Goal: Information Seeking & Learning: Find specific fact

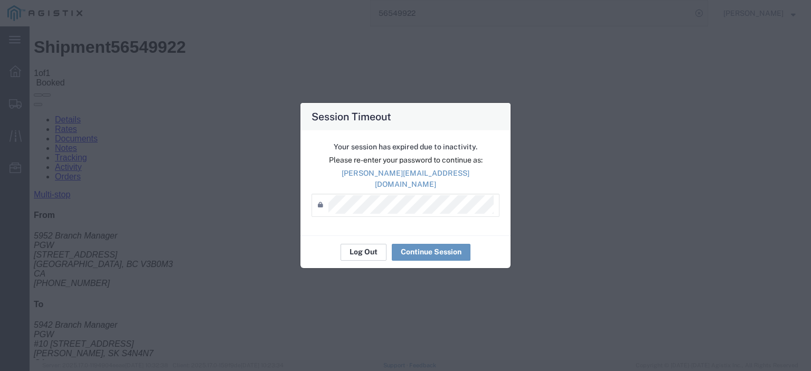
click at [359, 244] on button "Log Out" at bounding box center [363, 252] width 46 height 17
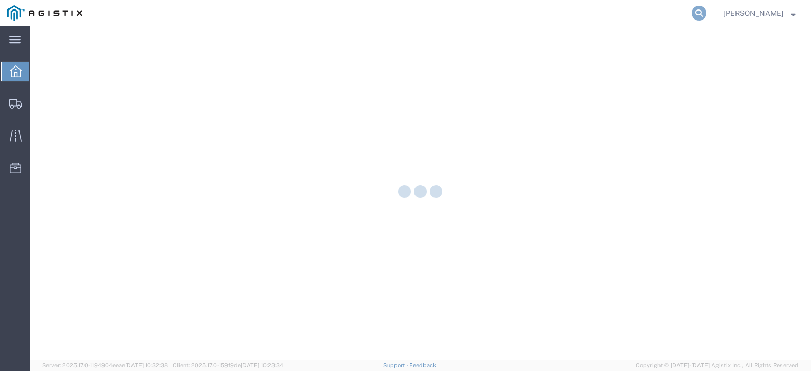
click at [706, 10] on icon at bounding box center [698, 13] width 15 height 15
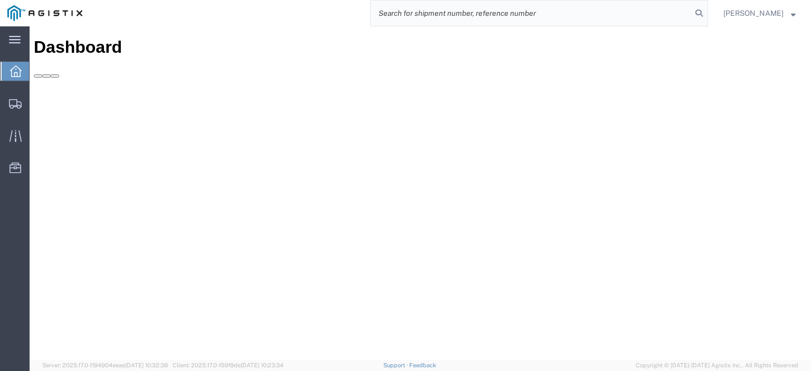
click at [630, 12] on input "search" at bounding box center [531, 13] width 321 height 25
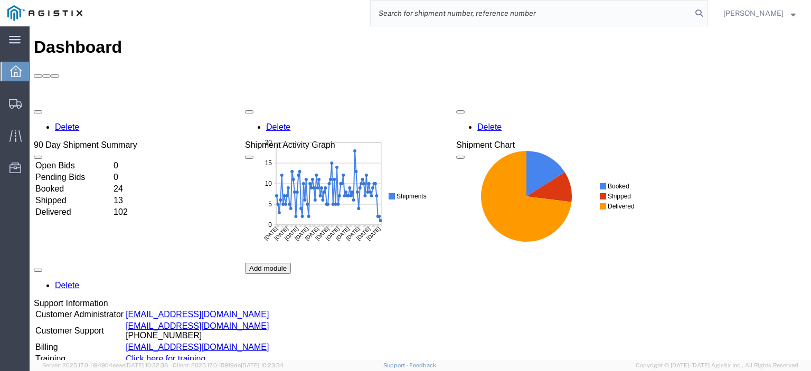
paste input "56552301"
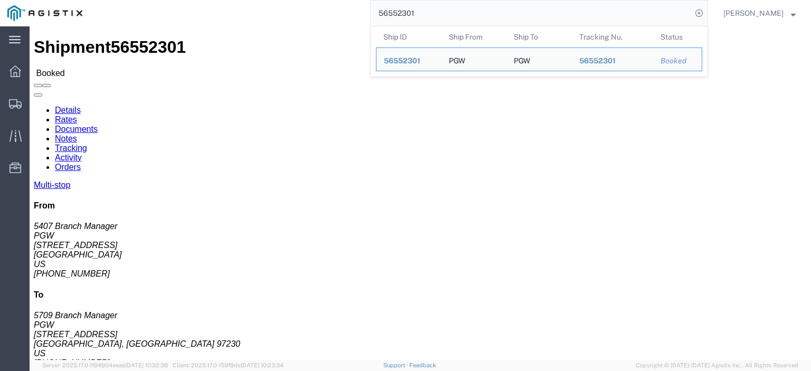
drag, startPoint x: 94, startPoint y: 124, endPoint x: 7, endPoint y: 129, distance: 87.2
click div "Ship From PGW (5407 Branch Manager) [STREET_ADDRESS] [PHONE_NUMBER] [EMAIL_ADDR…"
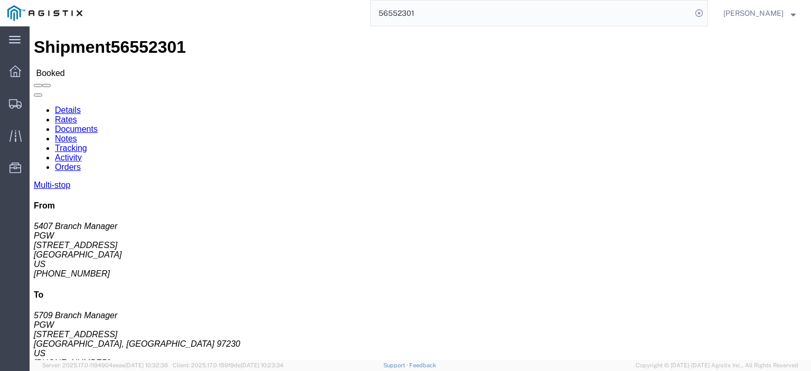
copy address "[STREET_ADDRESS]"
drag, startPoint x: 186, startPoint y: 134, endPoint x: 152, endPoint y: 126, distance: 34.6
click address "PGW (5709 Branch Manager) [STREET_ADDRESS] [PHONE_NUMBER] [EMAIL_ADDRESS][DOMAI…"
copy address "[STREET_ADDRESS]"
drag, startPoint x: 170, startPoint y: 114, endPoint x: 145, endPoint y: 101, distance: 29.0
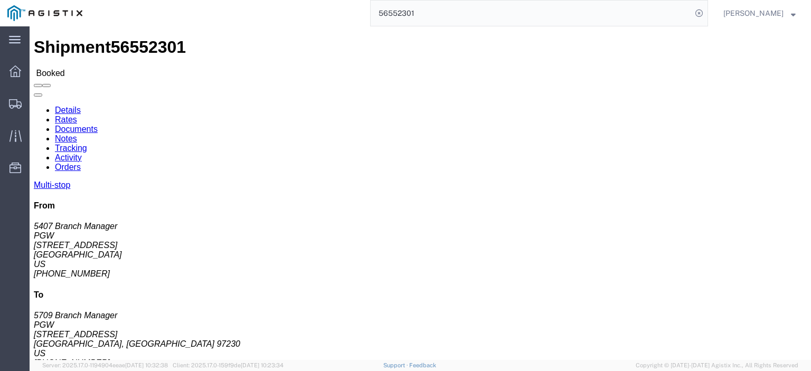
click div "Ship To PGW (5709 Branch Manager) [STREET_ADDRESS] [PHONE_NUMBER] [EMAIL_ADDRES…"
copy address "PGW (5709 Branch Manager) 5709"
drag, startPoint x: 220, startPoint y: 146, endPoint x: 149, endPoint y: 146, distance: 71.3
click div "Ship To PGW (5709 Branch Manager) [STREET_ADDRESS] [PHONE_NUMBER] [EMAIL_ADDRES…"
copy address "[GEOGRAPHIC_DATA], [GEOGRAPHIC_DATA] 97230"
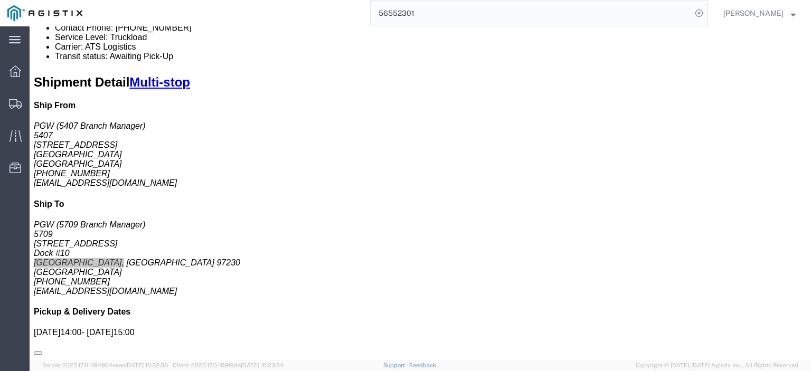
scroll to position [264, 0]
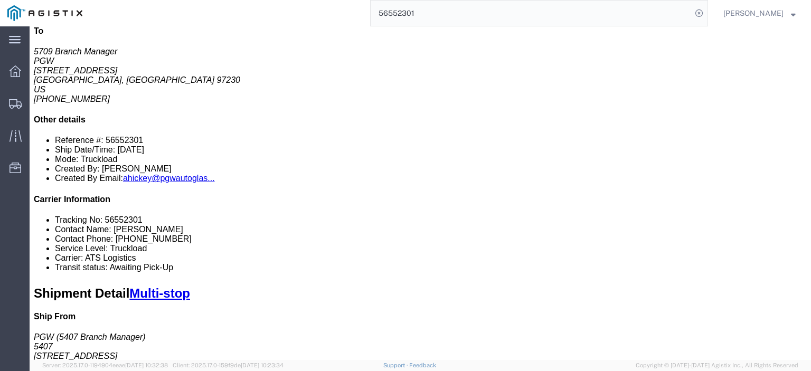
drag, startPoint x: 184, startPoint y: 81, endPoint x: 117, endPoint y: 83, distance: 67.1
click div "[STREET_ADDRESS]"
copy div "[STREET_ADDRESS]"
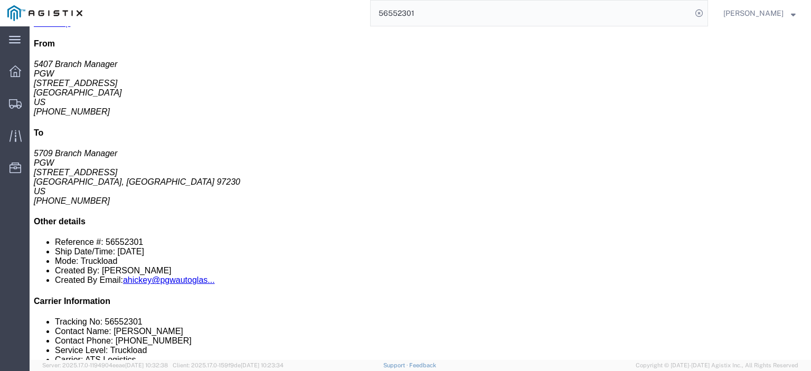
scroll to position [53, 0]
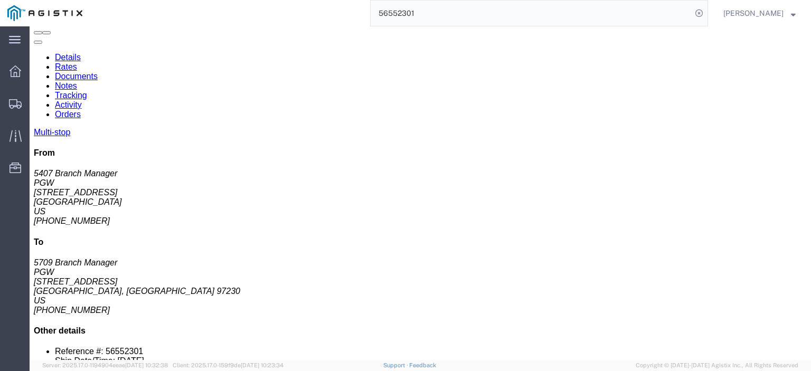
drag, startPoint x: 187, startPoint y: 268, endPoint x: 130, endPoint y: 268, distance: 57.0
click td "PGW [STREET_ADDRESS]"
copy div "[STREET_ADDRESS]"
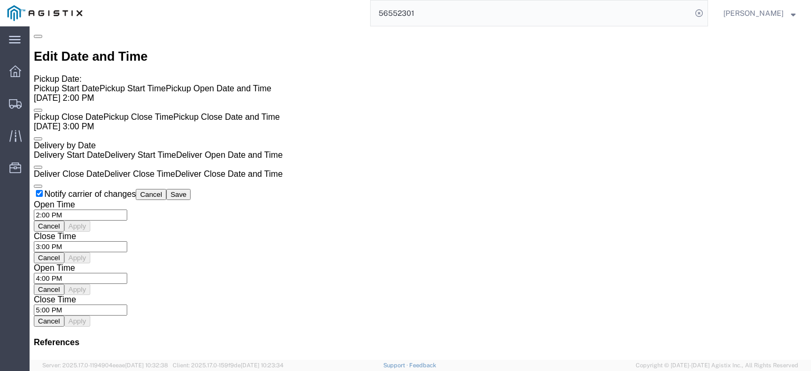
scroll to position [1003, 0]
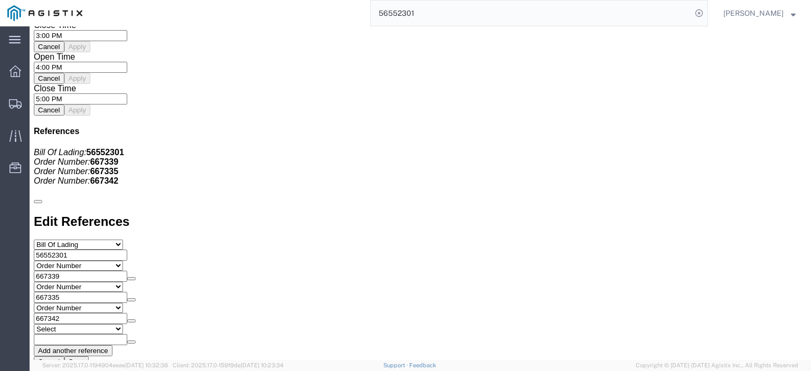
click link "Rates"
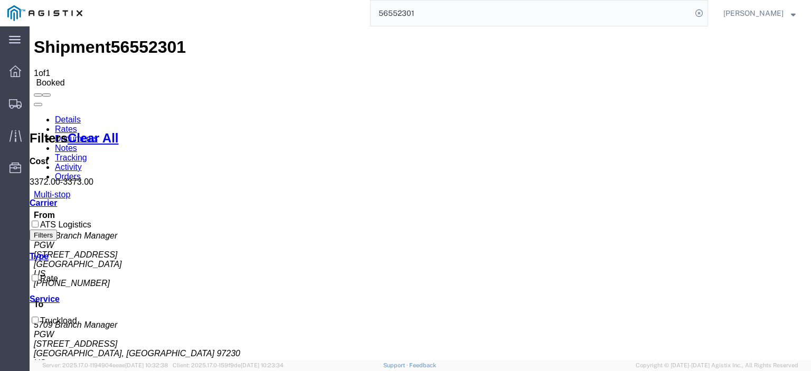
click at [77, 144] on link "Notes" at bounding box center [66, 148] width 22 height 9
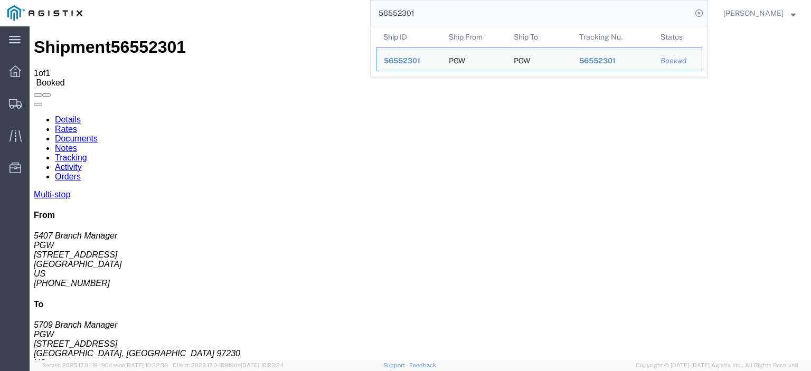
drag, startPoint x: 458, startPoint y: 5, endPoint x: 234, endPoint y: 21, distance: 224.3
click at [235, 21] on div "56552301 Ship ID Ship From Ship To Tracking Nu. Status Ship ID 56552301 Ship Fr…" at bounding box center [399, 13] width 618 height 26
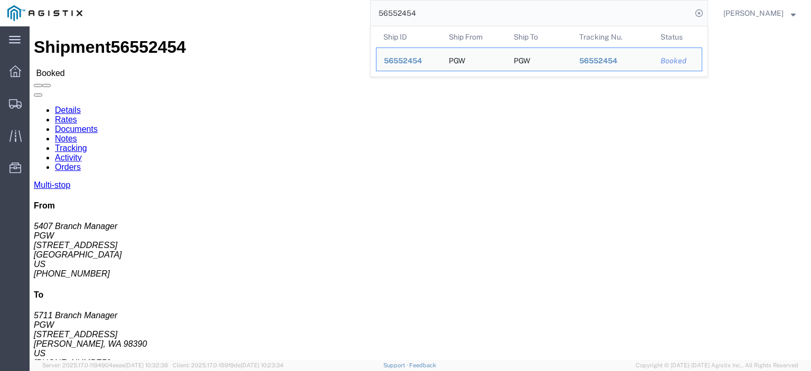
drag, startPoint x: 95, startPoint y: 127, endPoint x: 11, endPoint y: 121, distance: 84.6
click address "PGW (5407 Branch Manager) [STREET_ADDRESS] [PHONE_NUMBER] [EMAIL_ADDRESS][DOMAI…"
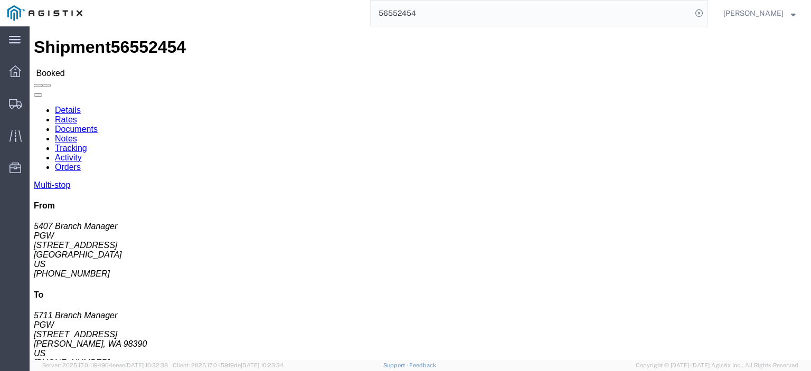
copy address "[STREET_ADDRESS]"
drag, startPoint x: 186, startPoint y: 132, endPoint x: 148, endPoint y: 129, distance: 37.6
click div "Ship To PGW (5711 Branch Manager) [STREET_ADDRESS][PERSON_NAME] [PHONE_NUMBER] …"
copy address "[STREET_ADDRESS]"
drag, startPoint x: 178, startPoint y: 111, endPoint x: 148, endPoint y: 105, distance: 30.1
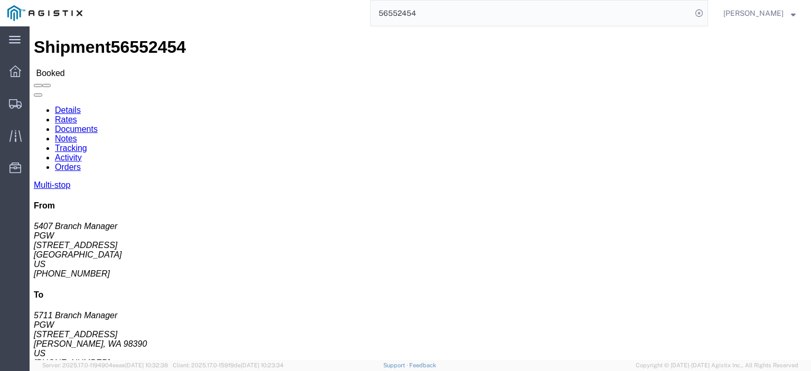
click div "Ship To PGW (5711 Branch Manager) [STREET_ADDRESS][PERSON_NAME] [PHONE_NUMBER] …"
copy address "PGW (5711 Branch Manager) 5711"
drag, startPoint x: 188, startPoint y: 131, endPoint x: 149, endPoint y: 125, distance: 39.6
click div "Ship To PGW (5711 Branch Manager) [STREET_ADDRESS][PERSON_NAME] [PHONE_NUMBER] …"
copy address "[STREET_ADDRESS]"
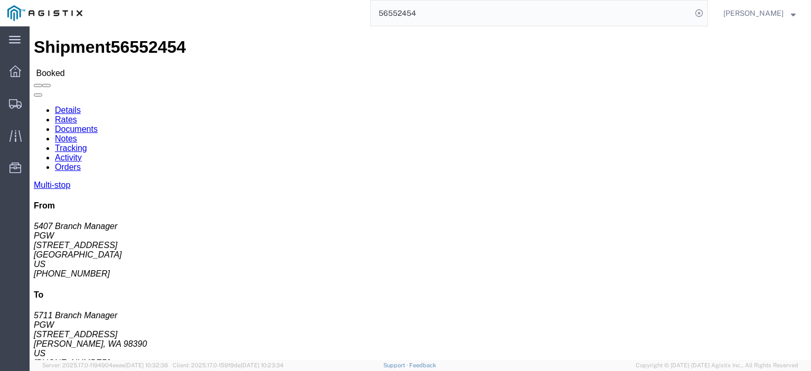
drag, startPoint x: 188, startPoint y: 141, endPoint x: 144, endPoint y: 140, distance: 44.3
click div "Ship From PGW (5407 Branch Manager) [STREET_ADDRESS] [PHONE_NUMBER] [EMAIL_ADDR…"
click address "PGW (5711 Branch Manager) 5711 [STREET_ADDRESS][PERSON_NAME] [PHONE_NUMBER] [EM…"
drag, startPoint x: 193, startPoint y: 146, endPoint x: 147, endPoint y: 144, distance: 45.9
click div "Ship To PGW (5711 Branch Manager) [STREET_ADDRESS][PERSON_NAME] [PHONE_NUMBER] …"
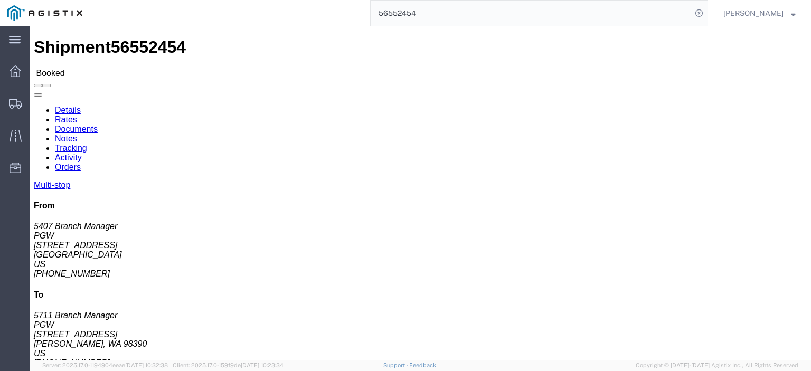
drag, startPoint x: 263, startPoint y: 178, endPoint x: 150, endPoint y: 180, distance: 113.5
click div "Ship To PGW (5711 Branch Manager) [STREET_ADDRESS][PERSON_NAME] [PHONE_NUMBER] …"
drag, startPoint x: 201, startPoint y: 166, endPoint x: 151, endPoint y: 168, distance: 49.6
click div "Ship To PGW (5711 Branch Manager) [STREET_ADDRESS][PERSON_NAME] [PHONE_NUMBER] …"
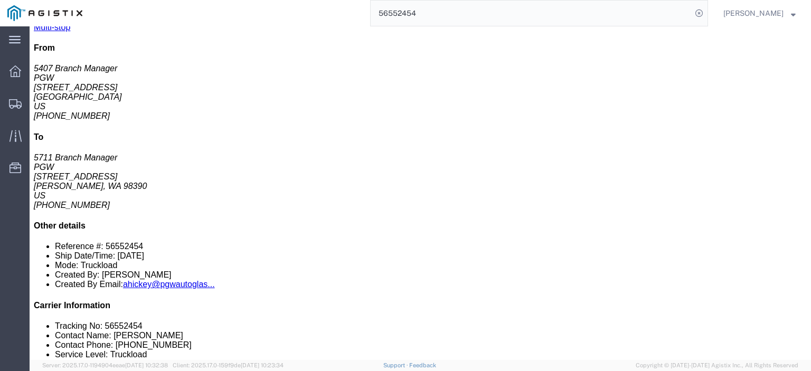
scroll to position [158, 0]
drag, startPoint x: 198, startPoint y: 163, endPoint x: 117, endPoint y: 166, distance: 81.3
click td "C/O SeaWide Express [STREET_ADDRESS]"
drag, startPoint x: 195, startPoint y: 155, endPoint x: 116, endPoint y: 155, distance: 79.2
click td "C/O SeaWide Express [STREET_ADDRESS]"
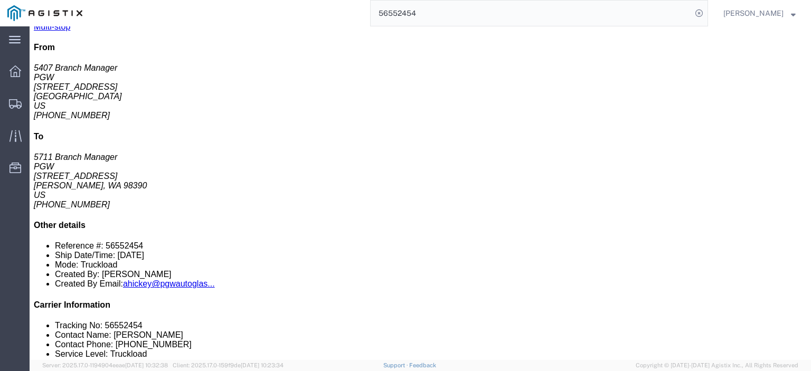
drag, startPoint x: 251, startPoint y: 162, endPoint x: 203, endPoint y: 166, distance: 48.2
click div "[STREET_ADDRESS]"
drag, startPoint x: 461, startPoint y: 165, endPoint x: 363, endPoint y: 168, distance: 97.7
click div "Email: [EMAIL_ADDRESS][DOMAIN_NAME]"
drag, startPoint x: 425, startPoint y: 157, endPoint x: 381, endPoint y: 157, distance: 44.3
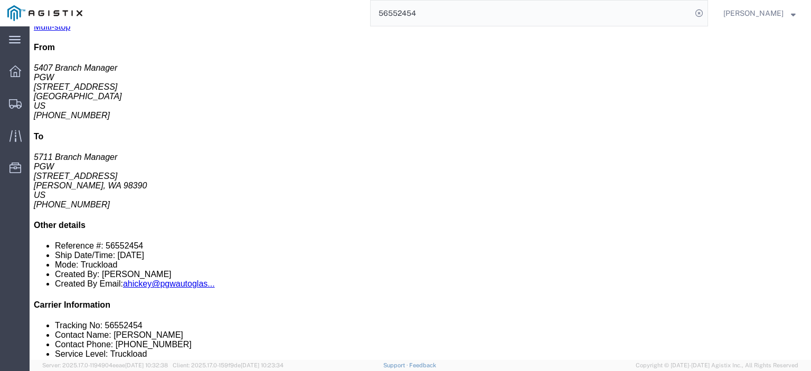
click td "Phone Nu.: [PHONE_NUMBER] Email: [EMAIL_ADDRESS][DOMAIN_NAME]"
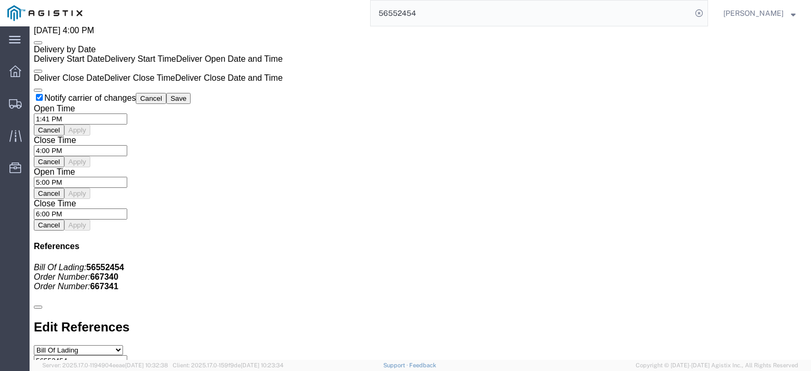
scroll to position [739, 0]
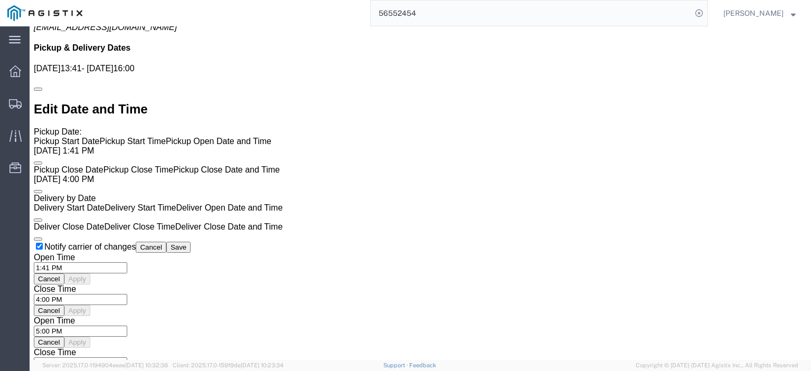
click link "Rates"
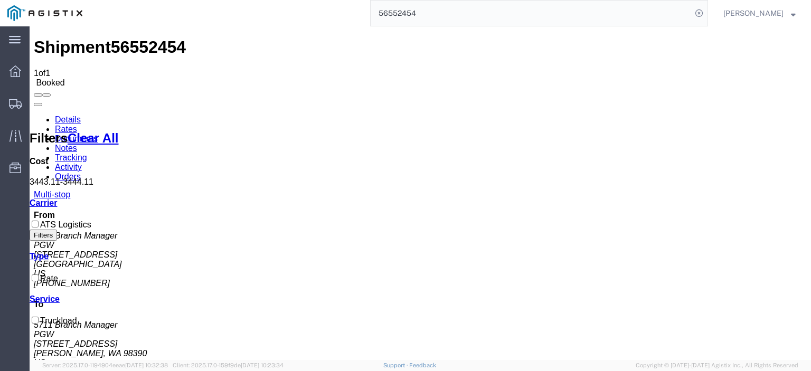
click at [77, 144] on link "Notes" at bounding box center [66, 148] width 22 height 9
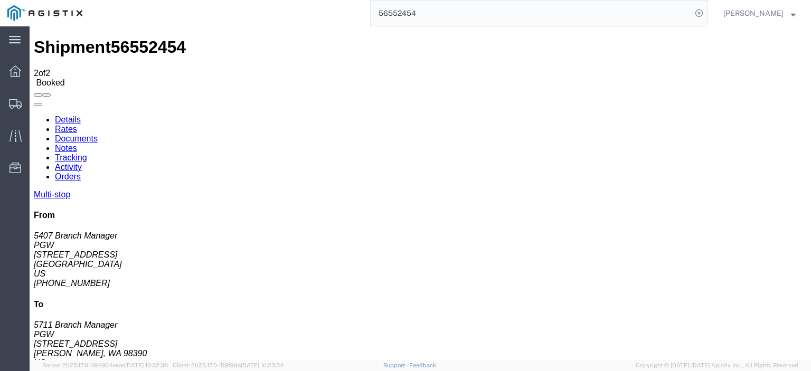
click at [75, 115] on link "Details" at bounding box center [68, 119] width 26 height 9
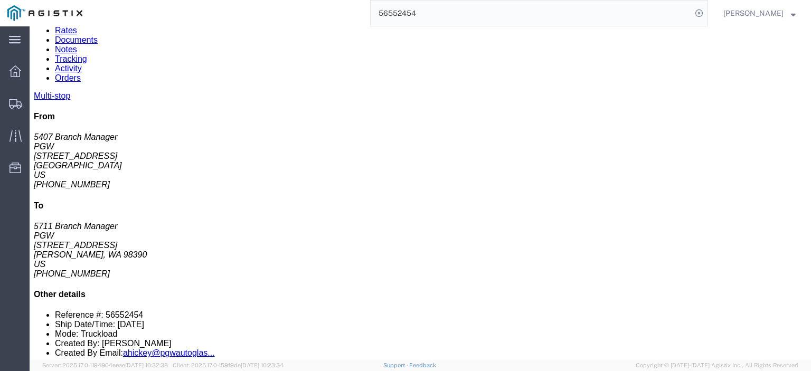
scroll to position [106, 0]
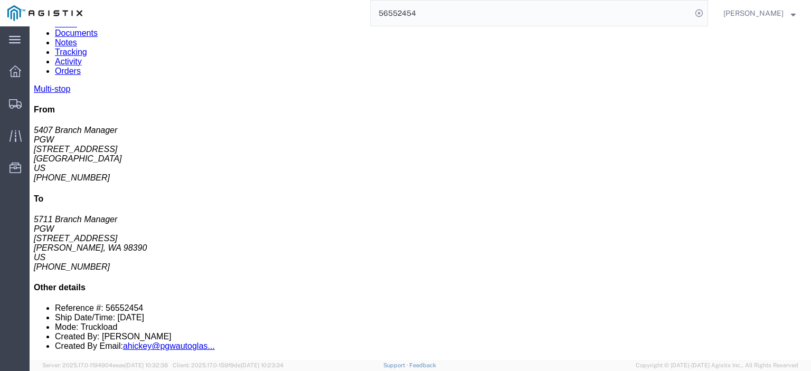
drag, startPoint x: 454, startPoint y: 21, endPoint x: 300, endPoint y: 13, distance: 154.3
click at [300, 13] on div "56552454" at bounding box center [399, 13] width 618 height 26
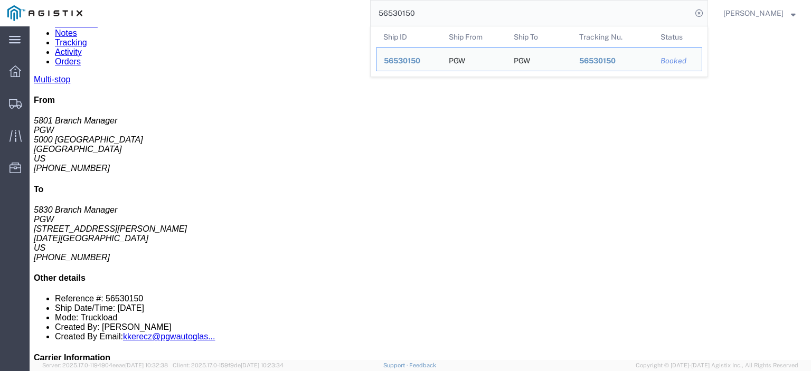
drag, startPoint x: 441, startPoint y: 206, endPoint x: 358, endPoint y: 207, distance: 82.9
click div "Email: [EMAIL_ADDRESS][DOMAIN_NAME]"
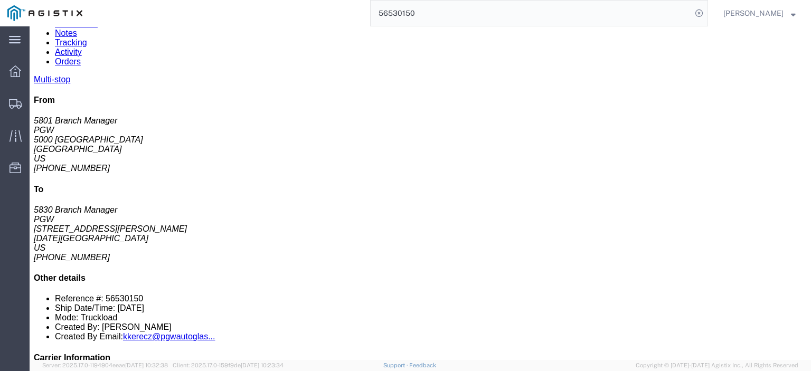
drag, startPoint x: 374, startPoint y: 203, endPoint x: 415, endPoint y: 207, distance: 41.9
click div "Email: [EMAIL_ADDRESS][DOMAIN_NAME]"
drag, startPoint x: 444, startPoint y: 227, endPoint x: 357, endPoint y: 233, distance: 86.7
click td "Phone Nu.: [PHONE_NUMBER] Email: [EMAIL_ADDRESS][DOMAIN_NAME]"
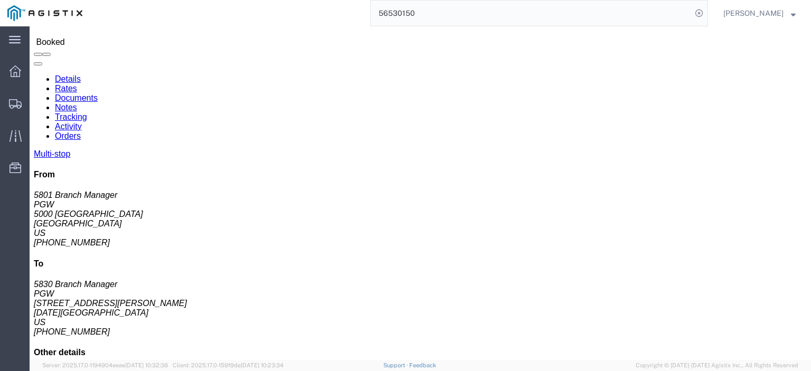
scroll to position [53, 0]
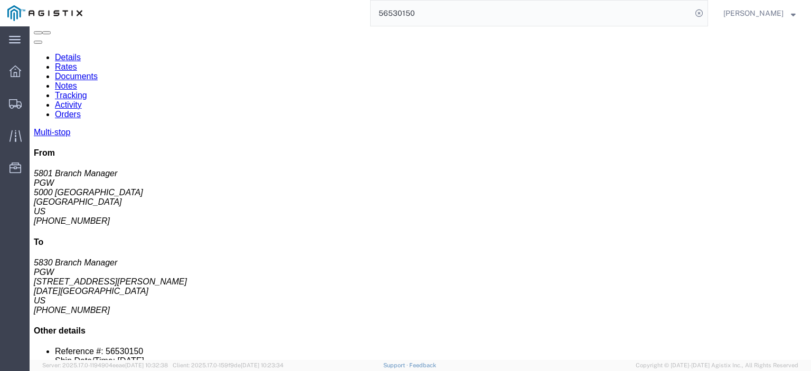
click link "Documents"
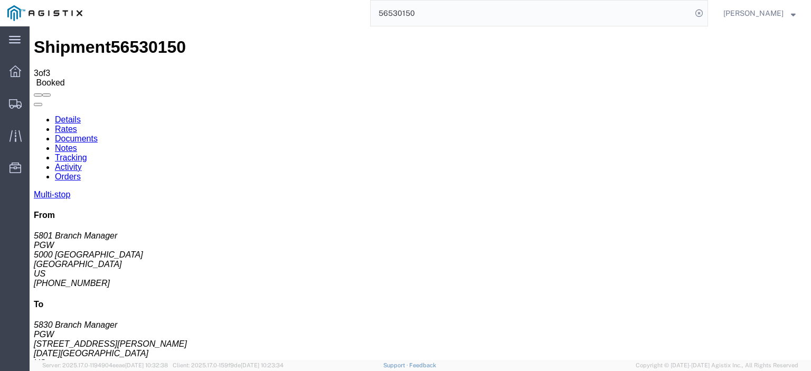
click at [79, 115] on link "Details" at bounding box center [68, 119] width 26 height 9
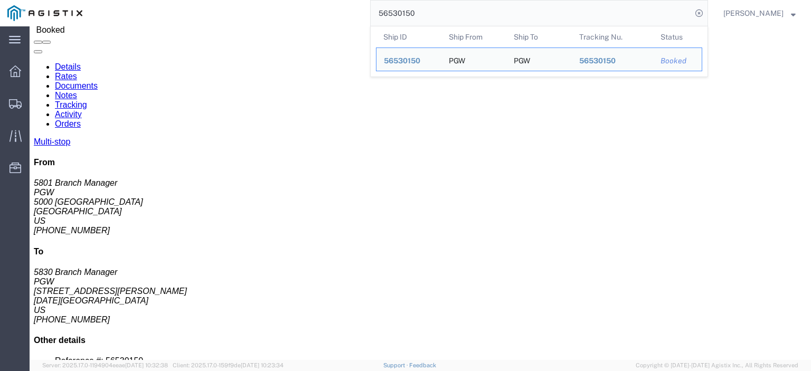
drag, startPoint x: 450, startPoint y: 18, endPoint x: 266, endPoint y: 8, distance: 184.5
click at [266, 10] on div "56530150 Ship ID Ship From Ship To Tracking Nu. Status Ship ID 56530150 Ship Fr…" at bounding box center [399, 13] width 618 height 26
paste input "498468"
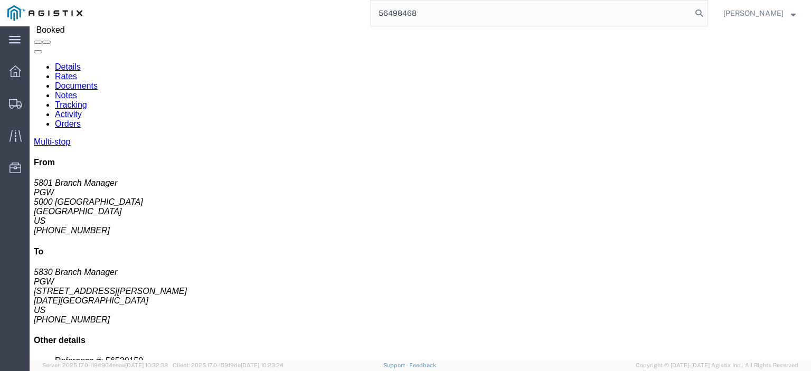
type input "56498468"
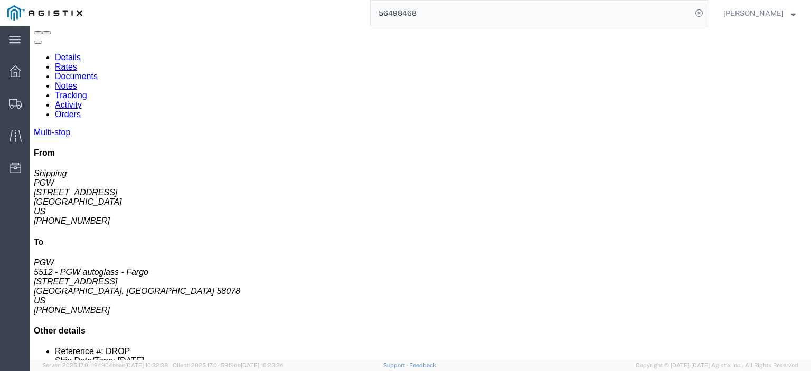
click div "Shipment Detail Multi-stop Ship From PGW (Shipping) 5329 [STREET_ADDRESS] [PHON…"
drag, startPoint x: 441, startPoint y: 259, endPoint x: 344, endPoint y: 259, distance: 97.1
click div "Email: [EMAIL_ADDRESS][DOMAIN_NAME]"
drag, startPoint x: 435, startPoint y: 280, endPoint x: 397, endPoint y: 281, distance: 38.6
click div "Email: [EMAIL_ADDRESS][DOMAIN_NAME]"
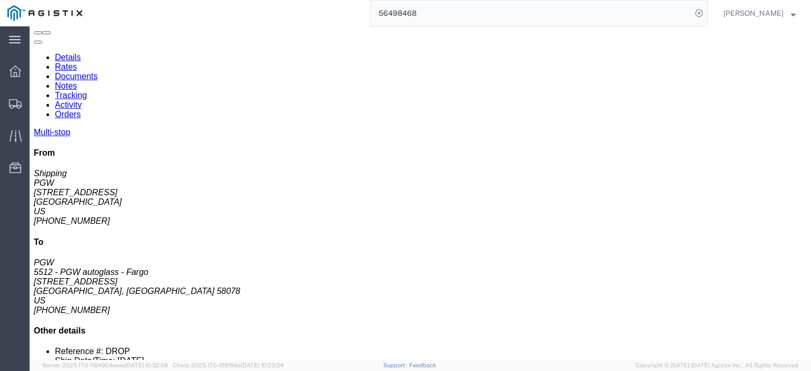
click div "Email: [EMAIL_ADDRESS][DOMAIN_NAME]"
drag, startPoint x: 445, startPoint y: 280, endPoint x: 344, endPoint y: 284, distance: 100.9
click div "Email: [EMAIL_ADDRESS][DOMAIN_NAME]"
